Goal: Navigation & Orientation: Find specific page/section

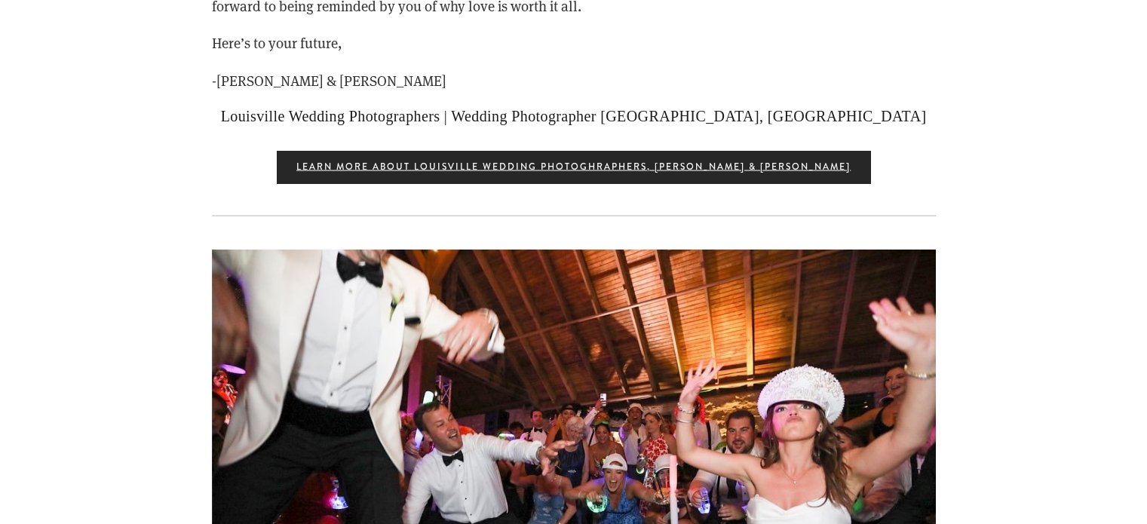
scroll to position [3188, 0]
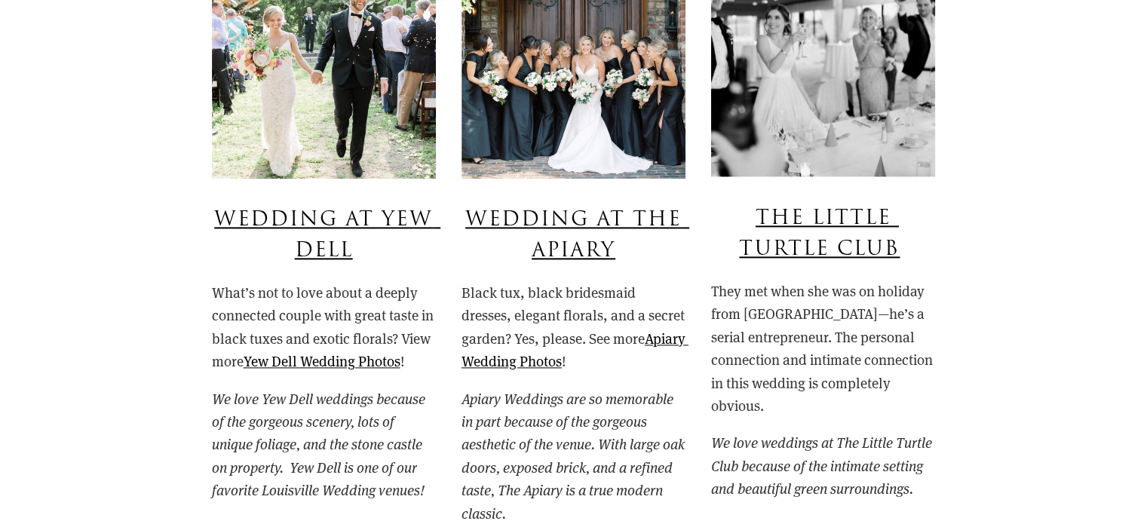
scroll to position [7667, 0]
